Goal: Task Accomplishment & Management: Manage account settings

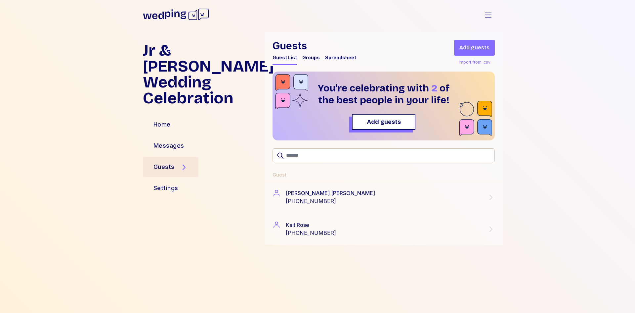
click at [472, 63] on div "Import from .csv" at bounding box center [474, 62] width 34 height 8
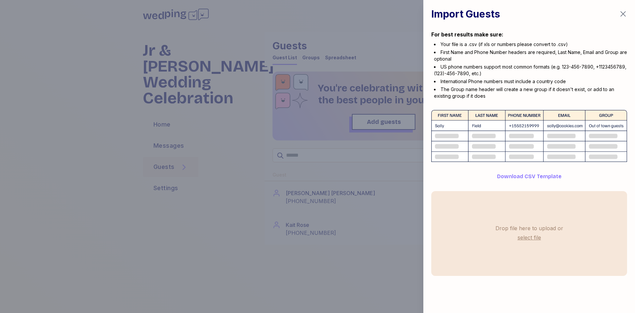
click at [623, 15] on icon "button" at bounding box center [623, 14] width 8 height 8
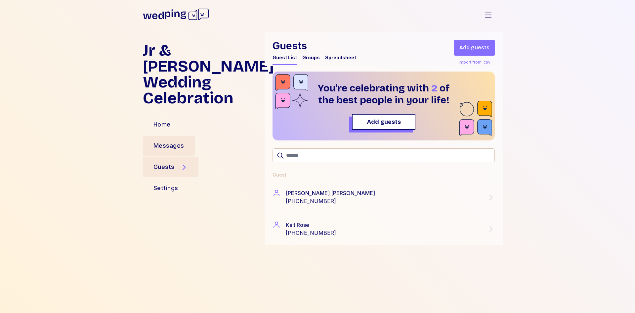
click at [177, 141] on div "Messages" at bounding box center [168, 145] width 31 height 9
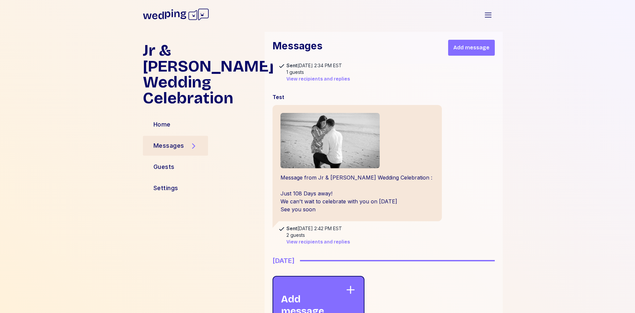
scroll to position [201, 0]
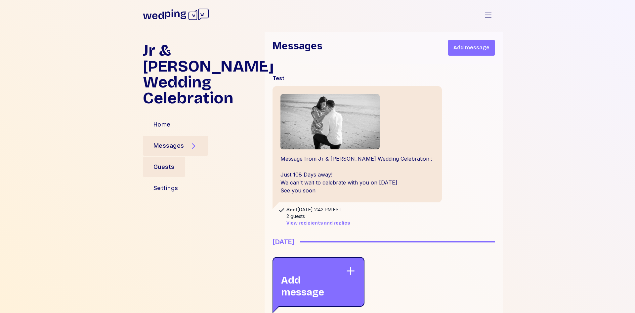
click at [160, 162] on div "Guests" at bounding box center [163, 166] width 21 height 9
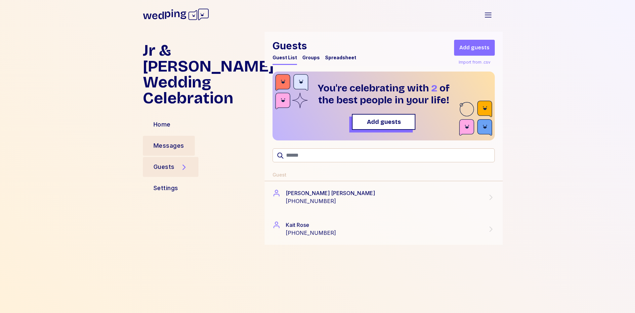
click at [174, 141] on div "Messages" at bounding box center [168, 145] width 31 height 9
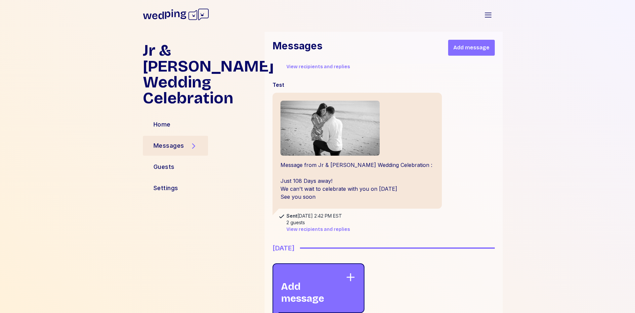
scroll to position [157, 0]
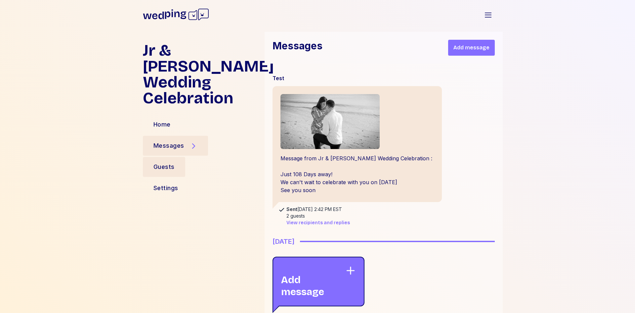
click at [165, 162] on div "Guests" at bounding box center [163, 166] width 21 height 9
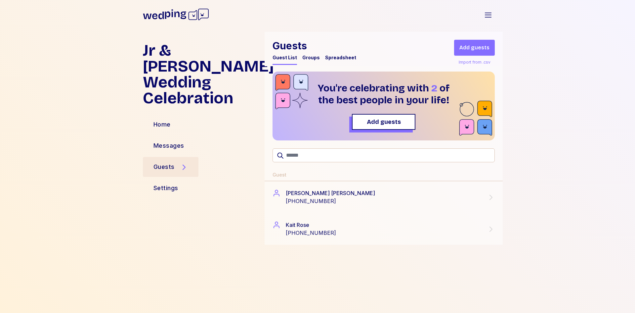
click at [307, 58] on div "Groups" at bounding box center [311, 57] width 18 height 7
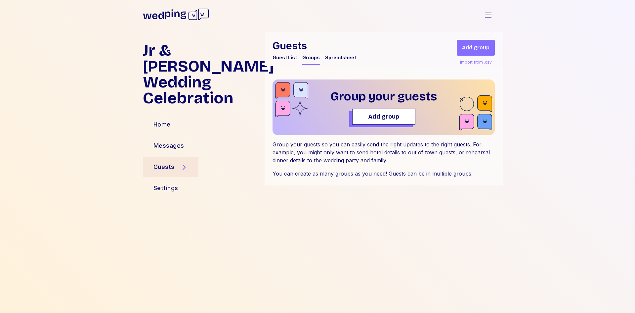
click at [281, 56] on div "Guest List" at bounding box center [285, 57] width 24 height 7
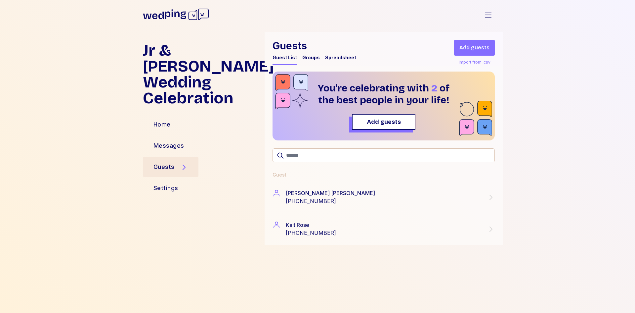
click at [340, 60] on div "Spreadsheet" at bounding box center [340, 57] width 31 height 7
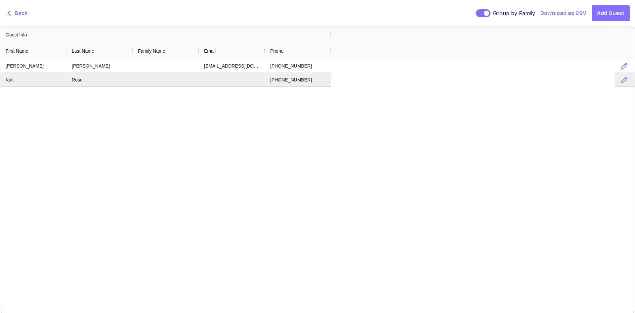
click at [15, 12] on span "Back" at bounding box center [21, 13] width 13 height 8
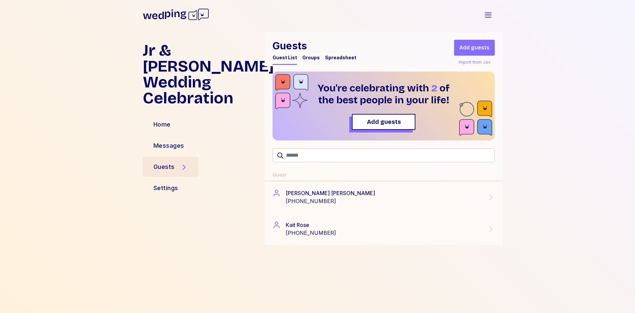
click at [277, 58] on div "Guest List" at bounding box center [285, 57] width 24 height 7
click at [165, 162] on div "Guests" at bounding box center [163, 166] width 21 height 9
click at [174, 141] on div "Messages" at bounding box center [168, 145] width 31 height 9
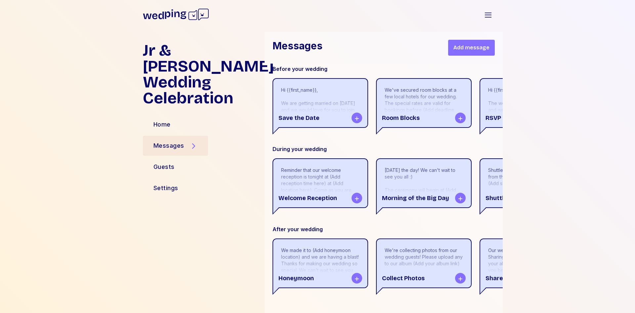
click at [321, 182] on div "Reminder that our welcome reception is tonight at (Add reception time here) at …" at bounding box center [320, 190] width 78 height 46
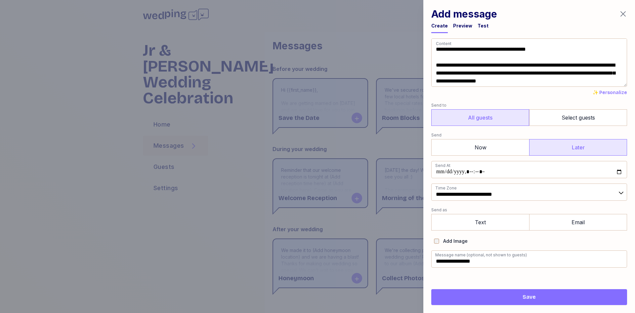
click at [240, 65] on div at bounding box center [317, 156] width 635 height 313
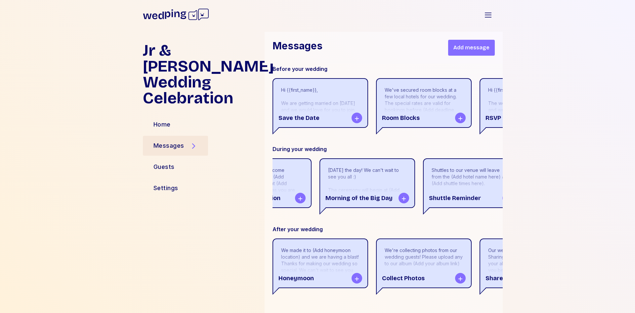
scroll to position [0, 85]
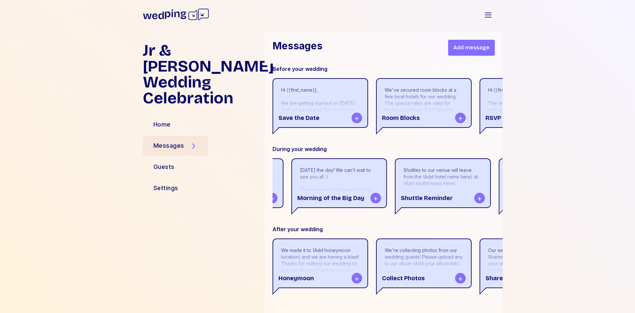
click at [347, 178] on div "[DATE] the day! We can't wait to see you all :) The ceremony will begin at (Add…" at bounding box center [339, 203] width 78 height 73
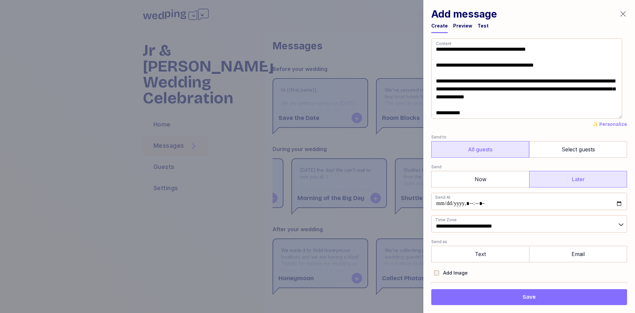
click at [624, 13] on icon "button" at bounding box center [623, 14] width 8 height 8
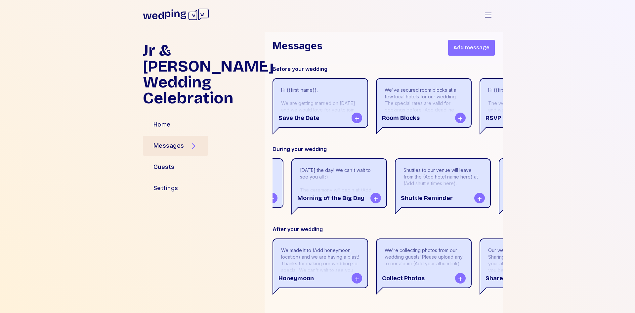
drag, startPoint x: 369, startPoint y: 224, endPoint x: 375, endPoint y: 225, distance: 5.6
click at [386, 225] on div "Before your wedding Hi {{first_name}}, We are getting married on [DATE] and we …" at bounding box center [388, 180] width 230 height 230
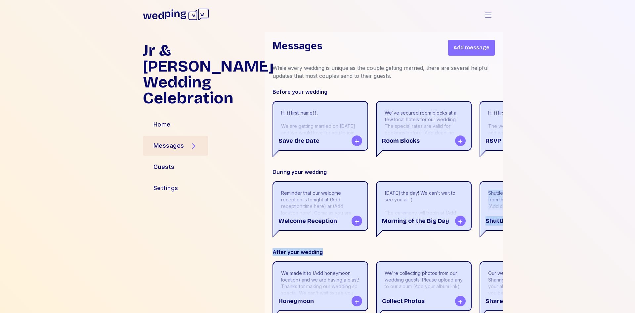
scroll to position [442, 0]
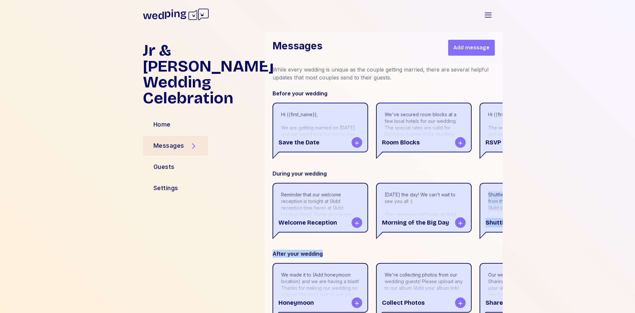
click at [360, 257] on div "After your wedding" at bounding box center [388, 253] width 230 height 8
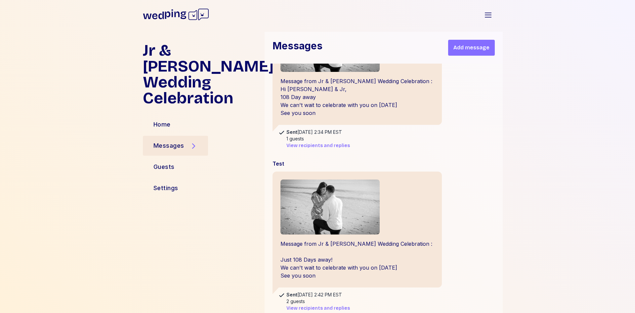
scroll to position [0, 0]
